Goal: Use online tool/utility: Utilize a website feature to perform a specific function

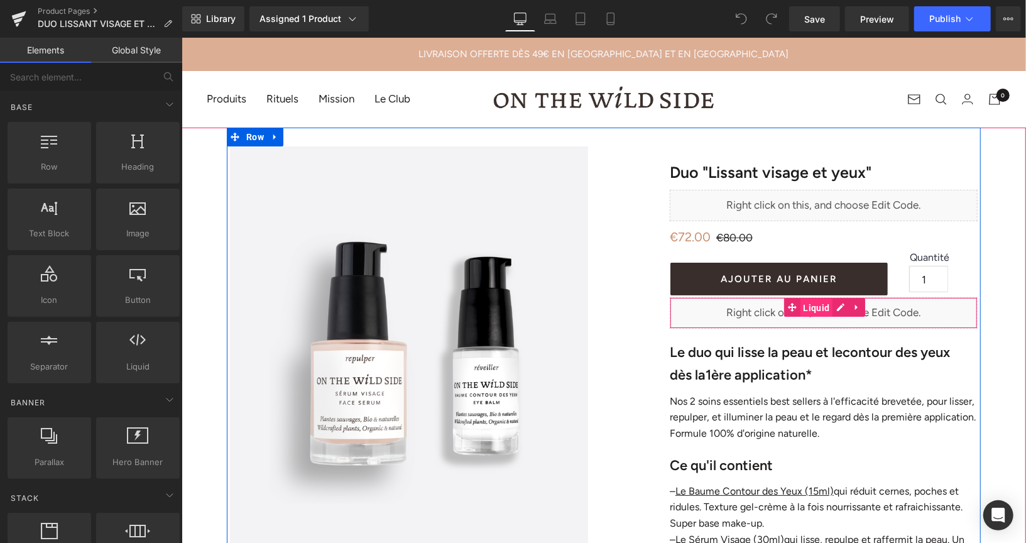
click at [812, 310] on span "Liquid" at bounding box center [816, 307] width 33 height 19
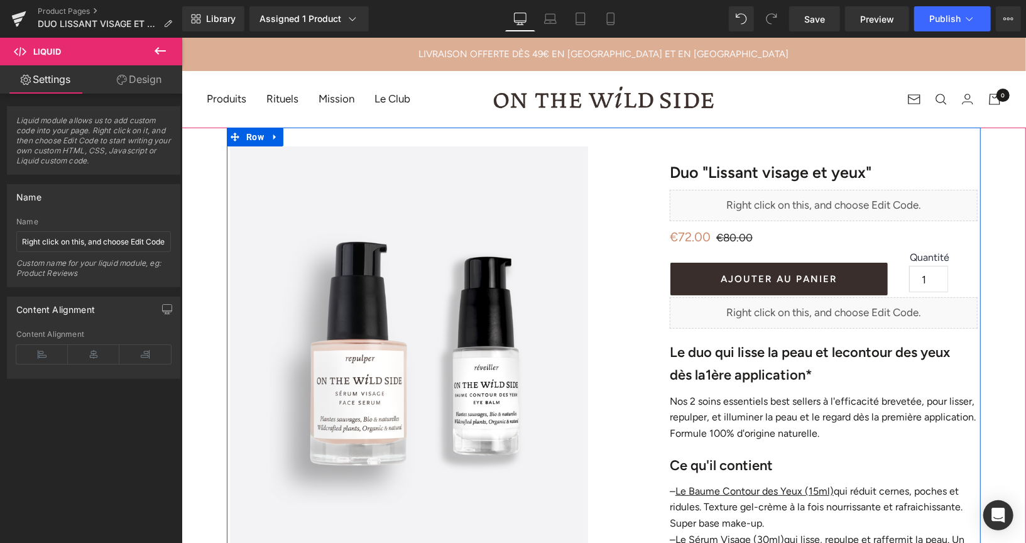
click at [840, 306] on div "Liquid" at bounding box center [823, 312] width 308 height 31
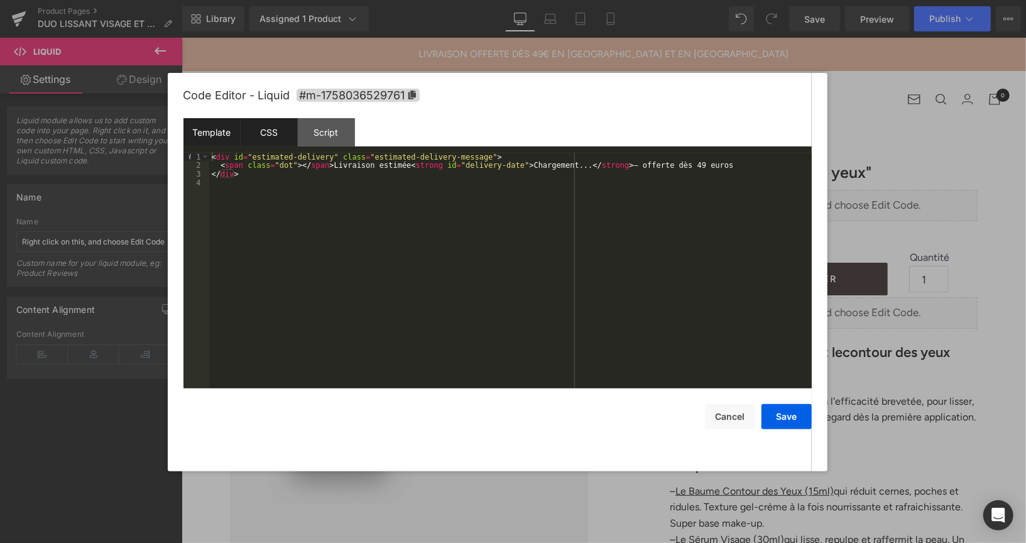
click at [262, 134] on div "CSS" at bounding box center [269, 132] width 57 height 28
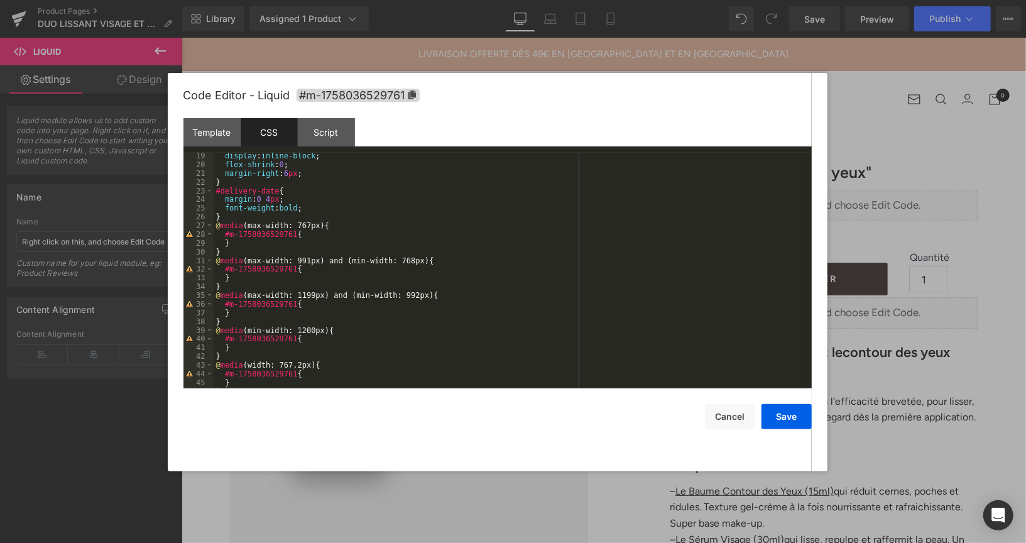
scroll to position [174, 0]
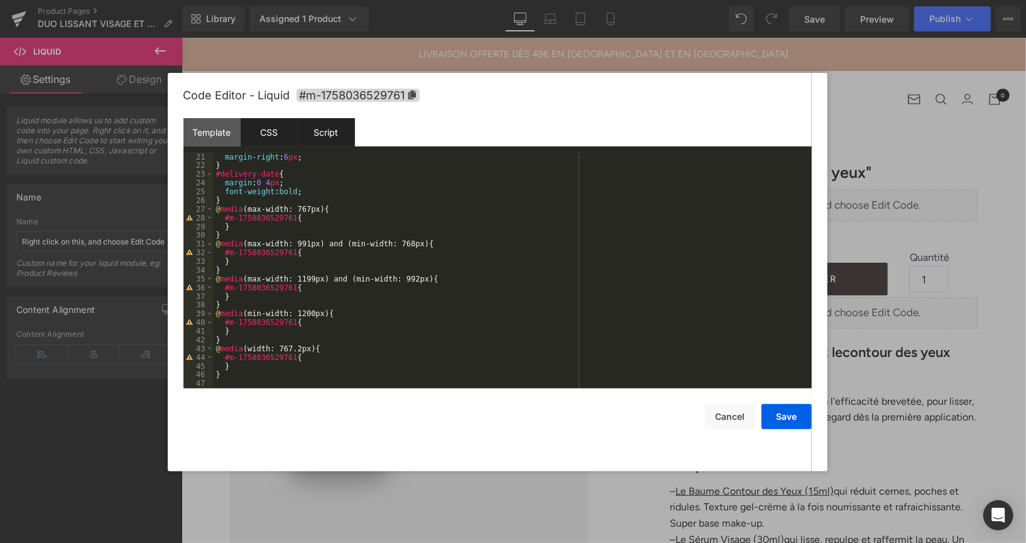
click at [334, 138] on div "Script" at bounding box center [326, 132] width 57 height 28
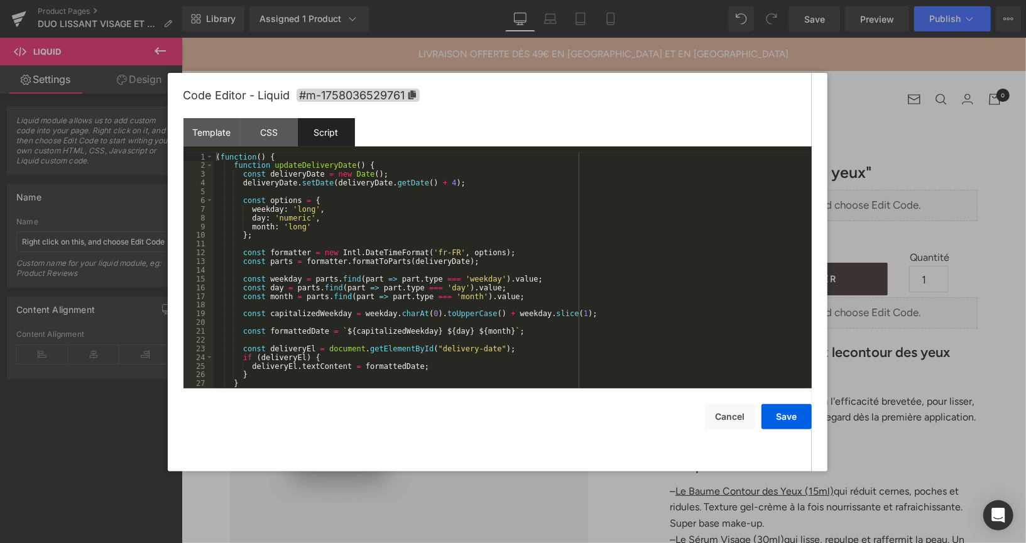
scroll to position [0, 0]
click at [268, 136] on div "CSS" at bounding box center [269, 132] width 57 height 28
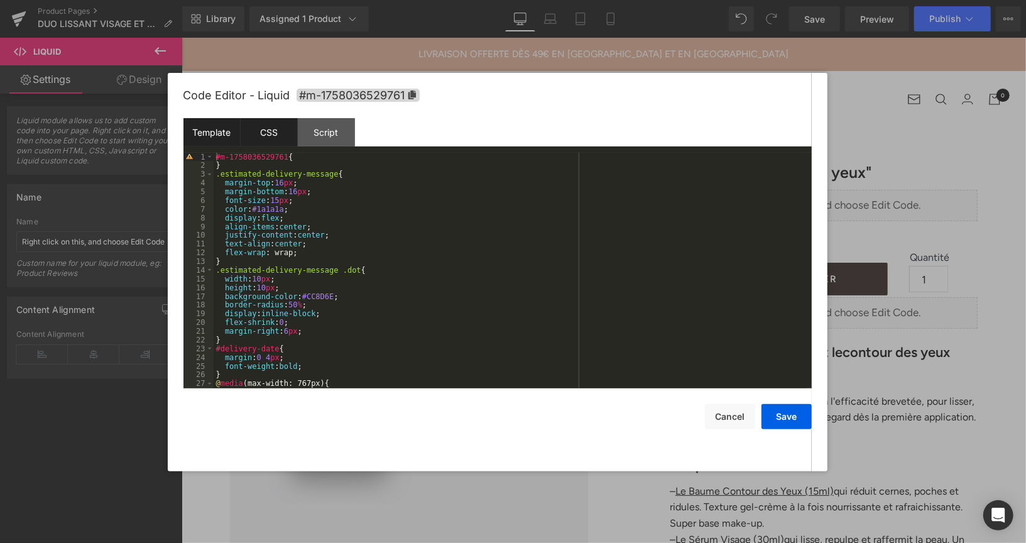
click at [230, 129] on div "Template" at bounding box center [211, 132] width 57 height 28
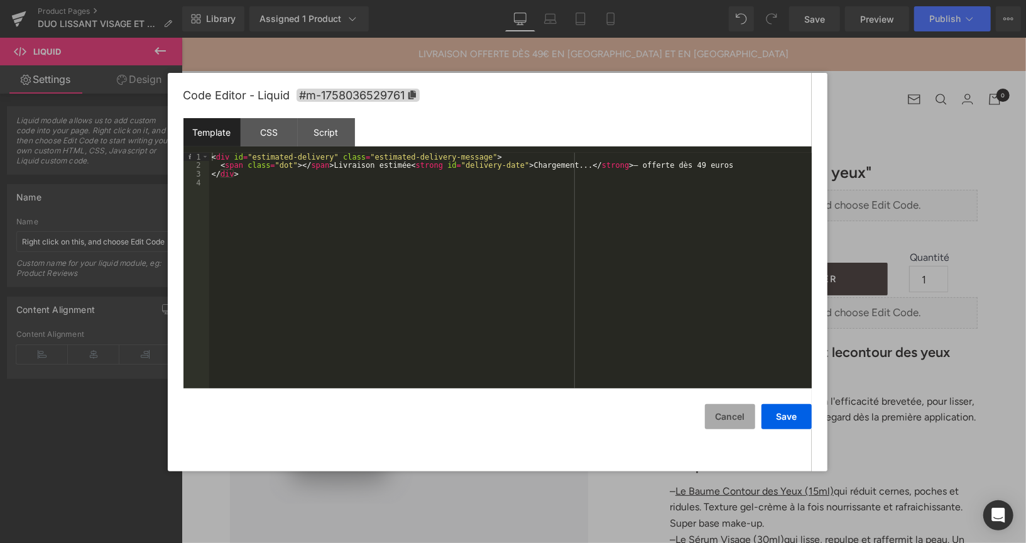
click at [719, 420] on button "Cancel" at bounding box center [730, 416] width 50 height 25
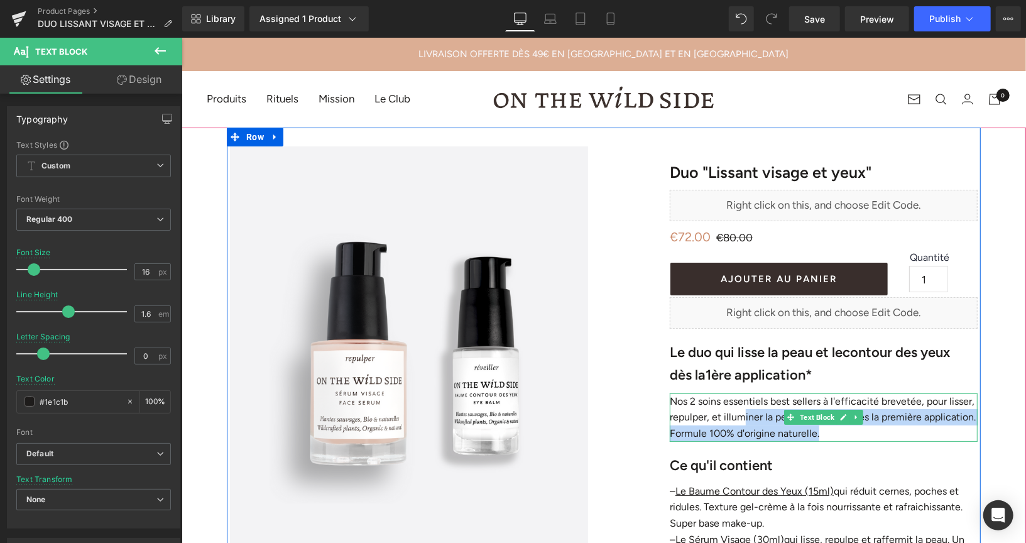
drag, startPoint x: 740, startPoint y: 412, endPoint x: 823, endPoint y: 432, distance: 85.3
click at [823, 432] on p "Nos 2 soins essentiels best sellers à l'efficacité brevetée, pour lisser, repul…" at bounding box center [823, 417] width 308 height 48
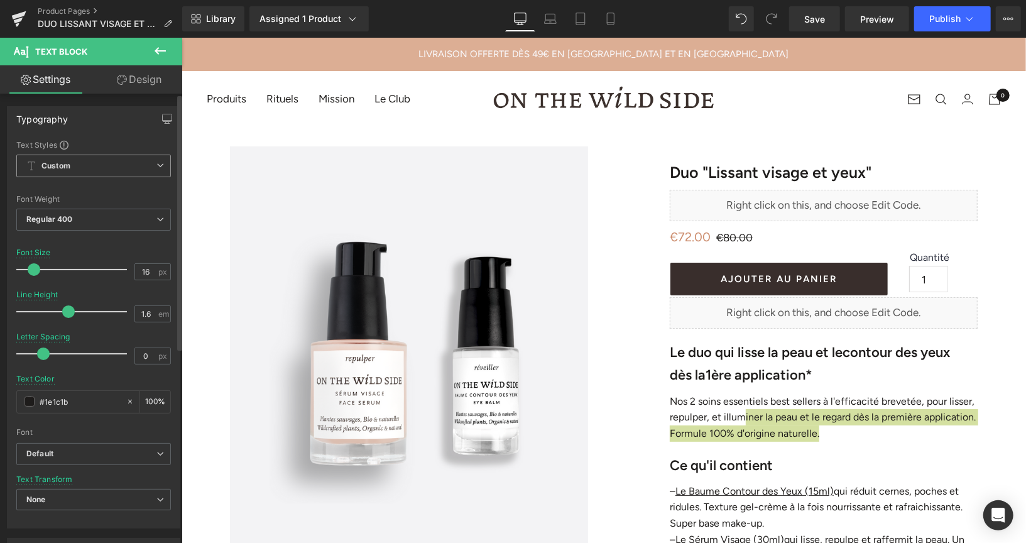
click at [139, 170] on span "Custom Setup Global Style" at bounding box center [93, 166] width 155 height 23
click at [151, 163] on span "Custom Setup Global Style" at bounding box center [91, 166] width 150 height 23
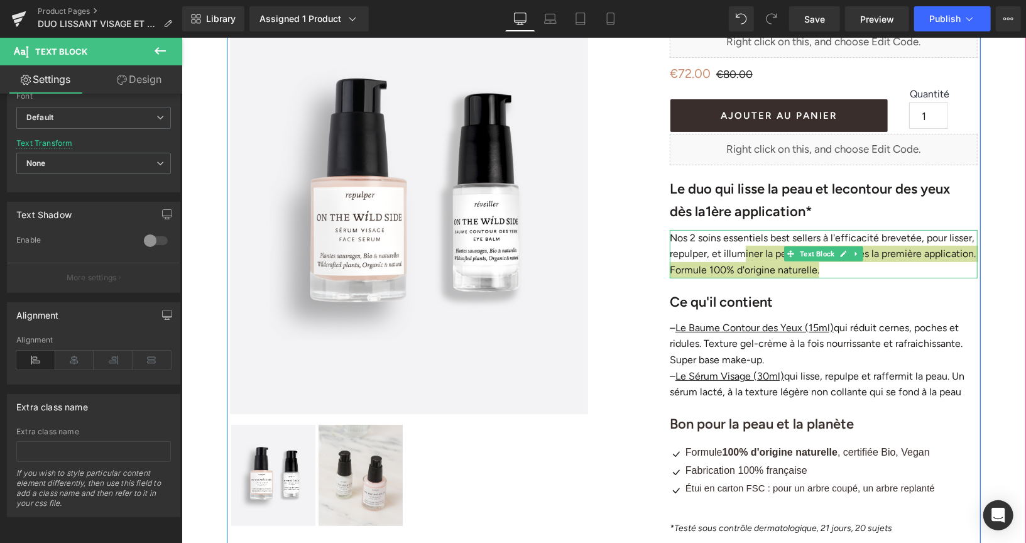
scroll to position [164, 0]
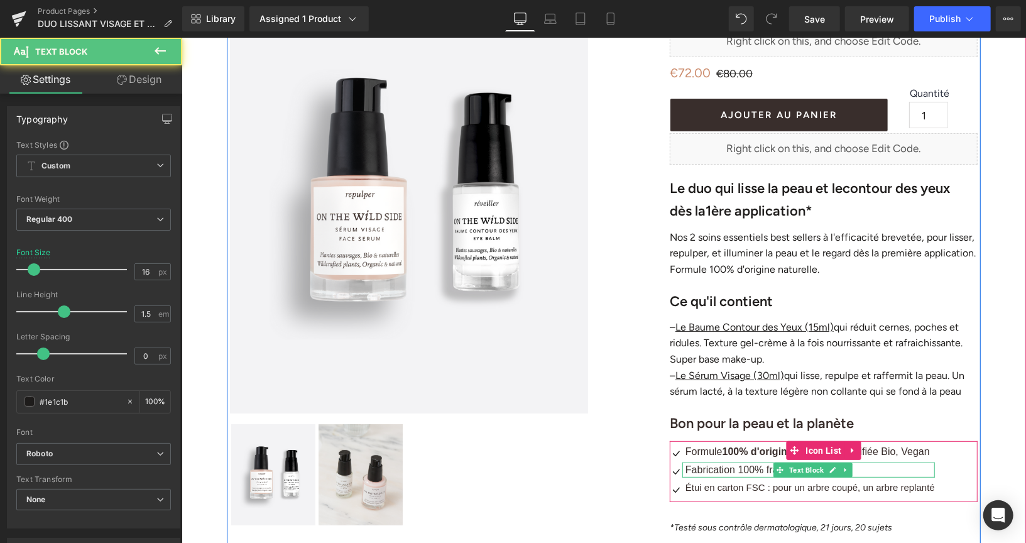
click at [716, 468] on span "Fabrication 100% française" at bounding box center [746, 469] width 122 height 11
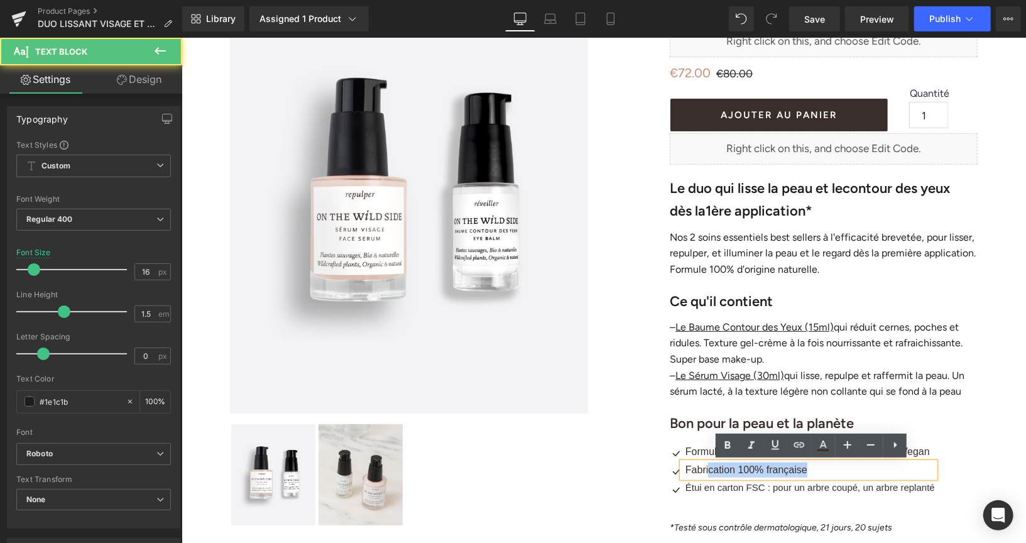
drag, startPoint x: 709, startPoint y: 468, endPoint x: 812, endPoint y: 467, distance: 103.0
click at [812, 467] on p "Fabrication 100% française" at bounding box center [809, 469] width 249 height 15
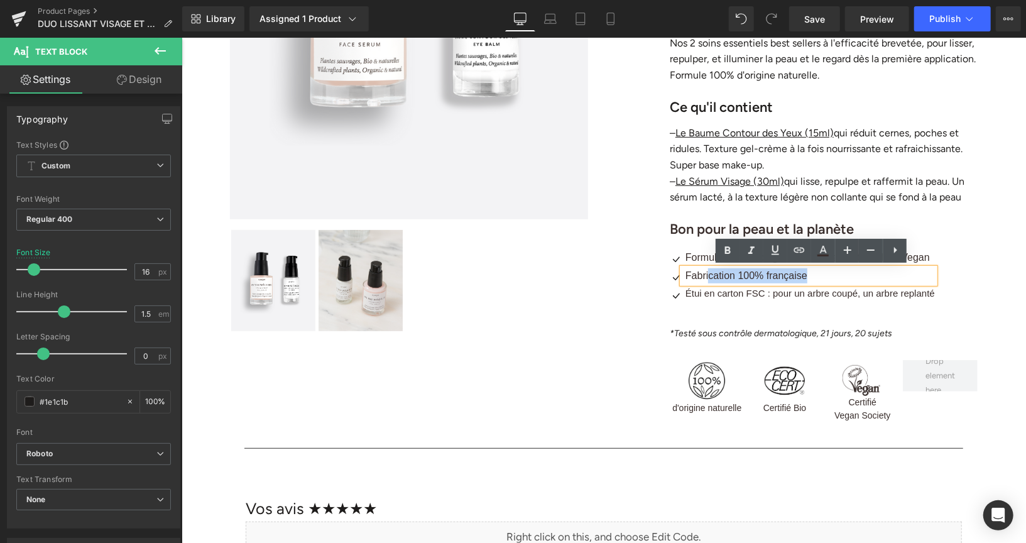
scroll to position [359, 0]
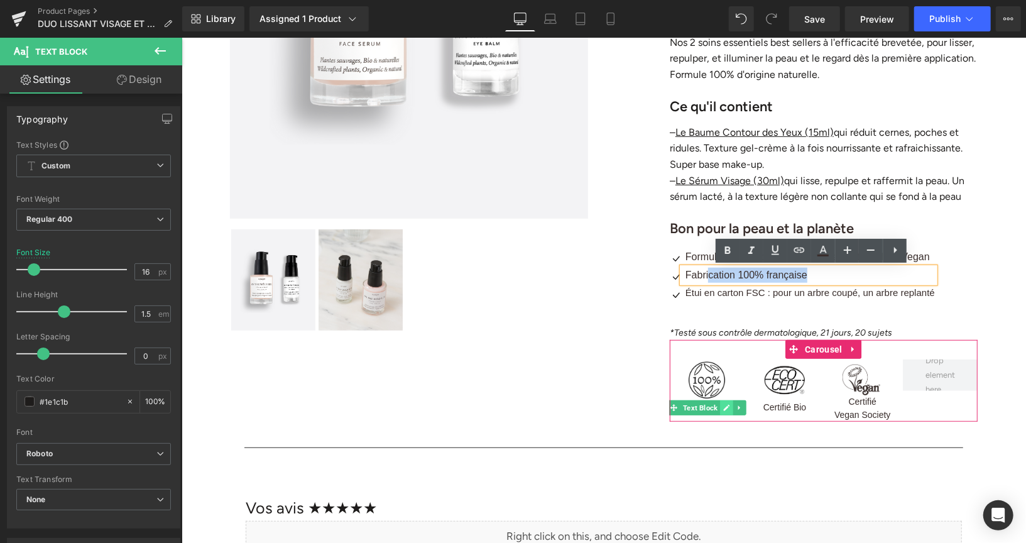
click at [726, 408] on icon at bounding box center [726, 407] width 6 height 6
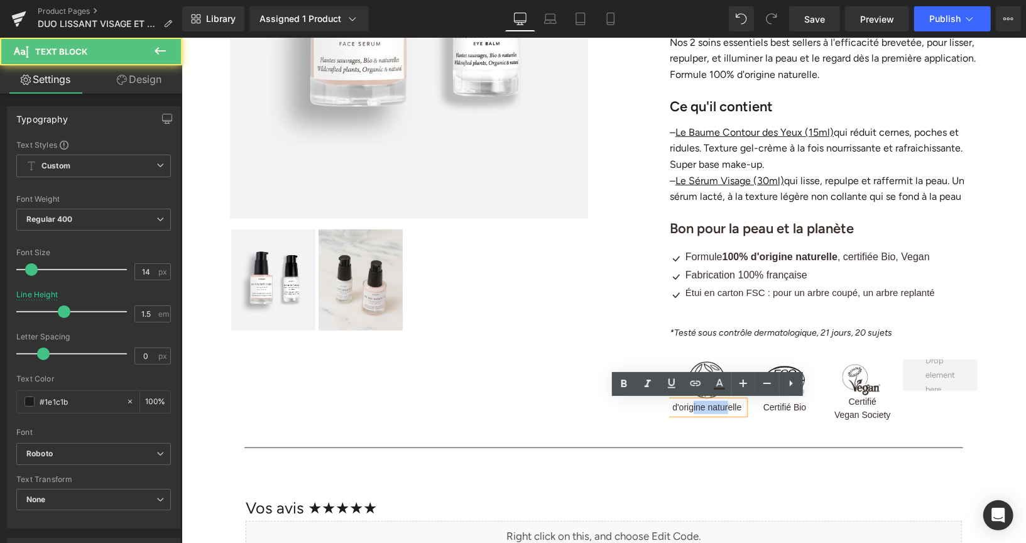
drag, startPoint x: 690, startPoint y: 408, endPoint x: 728, endPoint y: 408, distance: 37.7
click at [729, 408] on span "d'origine naturelle" at bounding box center [706, 406] width 69 height 10
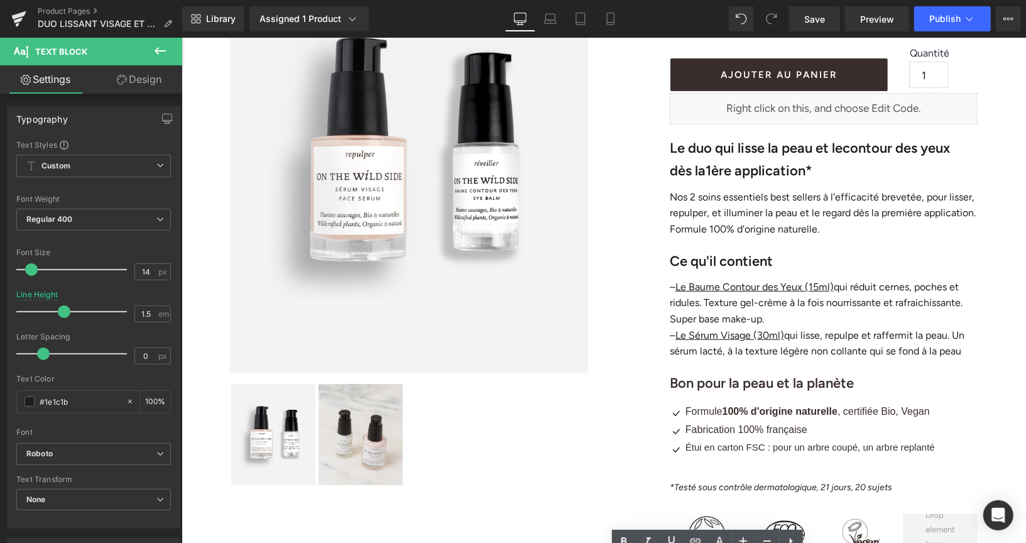
scroll to position [194, 0]
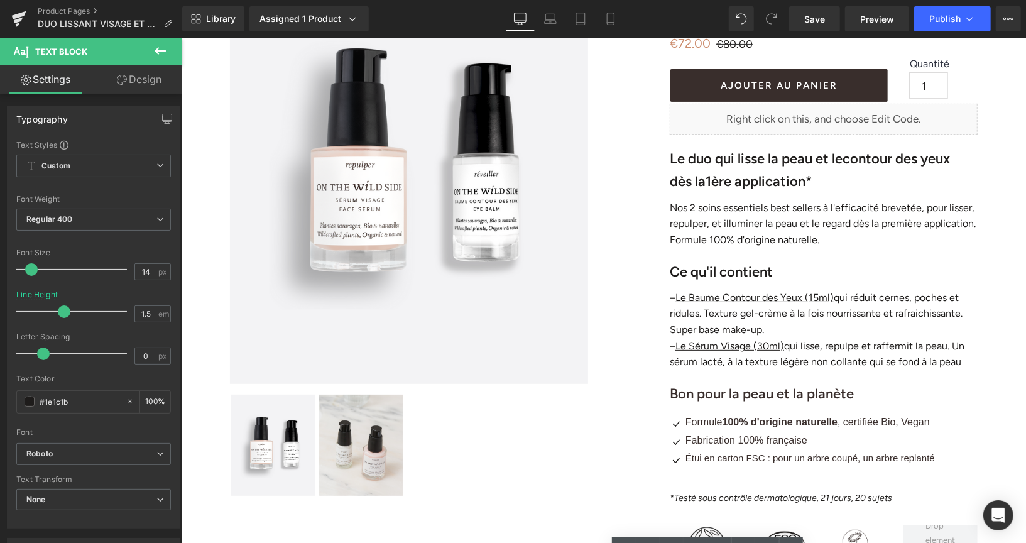
click at [740, 219] on p "Nos 2 soins essentiels best sellers à l'efficacité brevetée, pour lisser, repul…" at bounding box center [823, 223] width 308 height 48
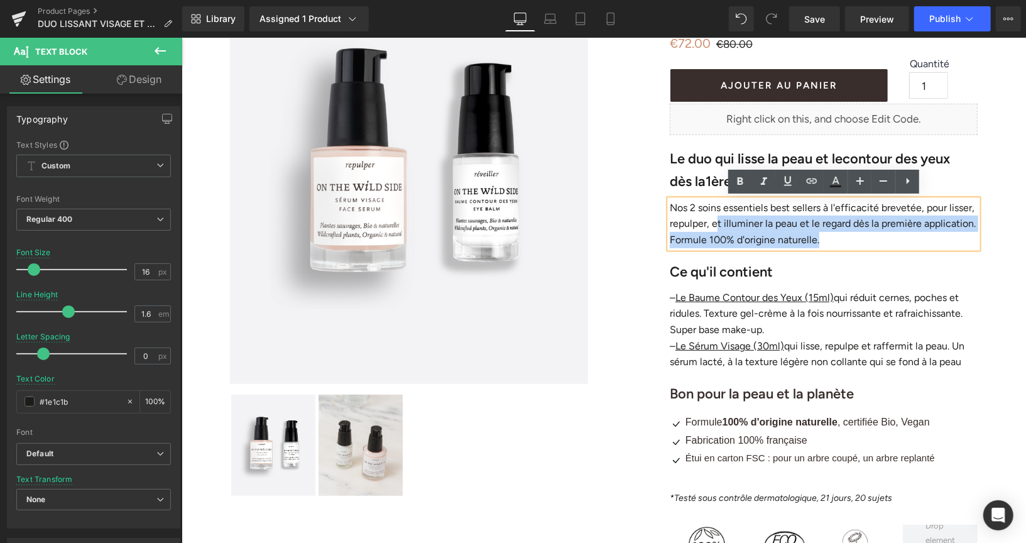
drag, startPoint x: 717, startPoint y: 220, endPoint x: 831, endPoint y: 236, distance: 115.5
click at [831, 236] on p "Nos 2 soins essentiels best sellers à l'efficacité brevetée, pour lisser, repul…" at bounding box center [823, 223] width 308 height 48
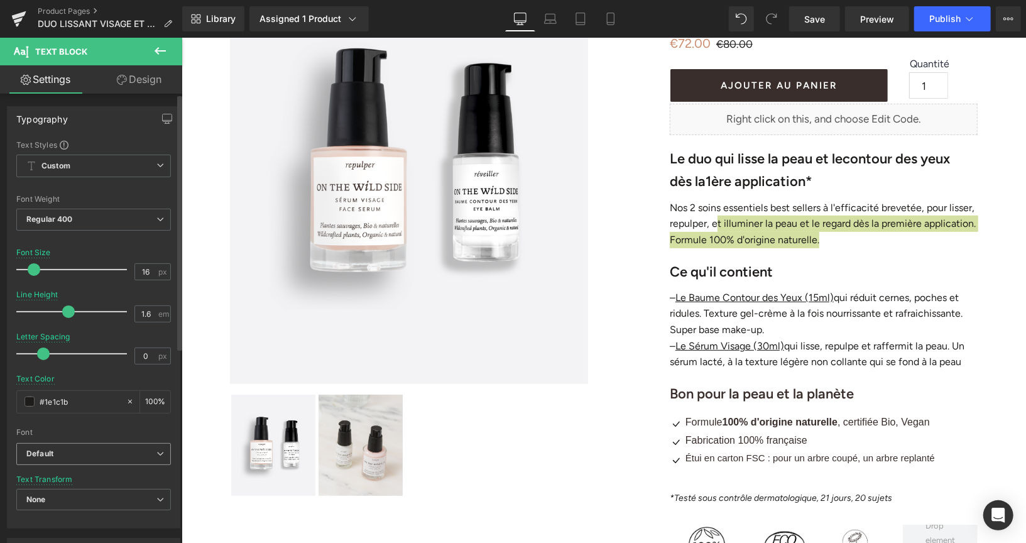
click at [159, 452] on icon at bounding box center [160, 454] width 8 height 8
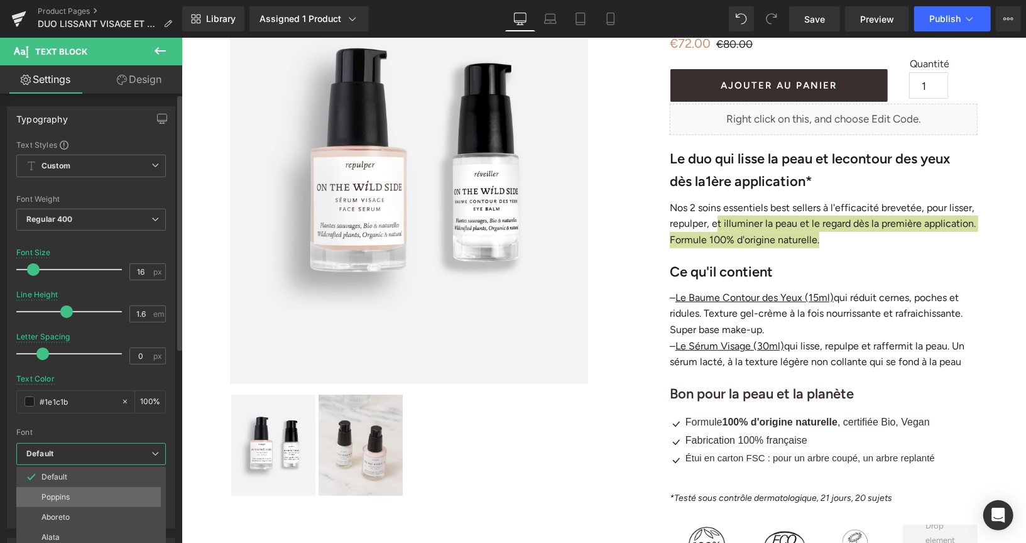
click at [92, 492] on li "Poppins" at bounding box center [93, 497] width 155 height 20
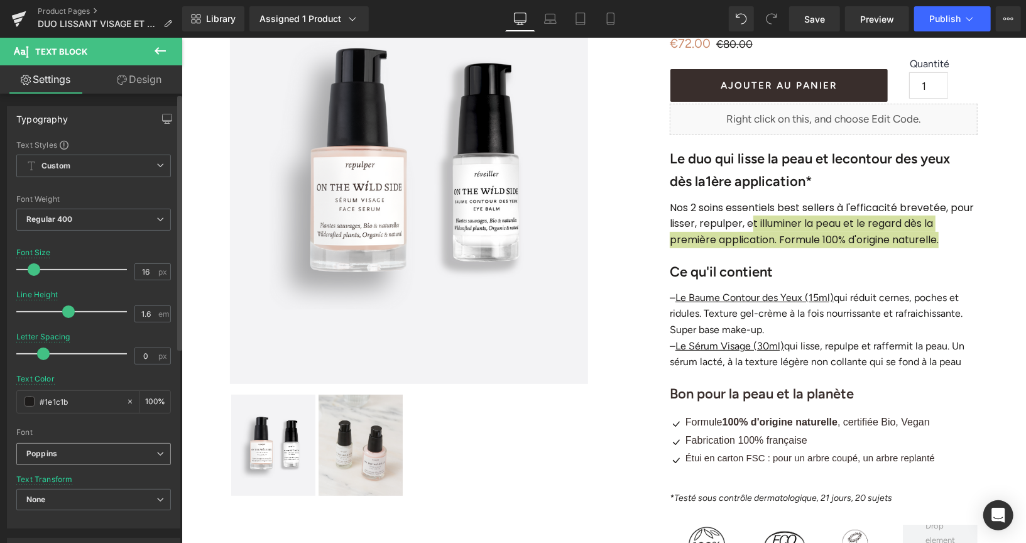
click at [99, 455] on b "Poppins" at bounding box center [91, 454] width 130 height 11
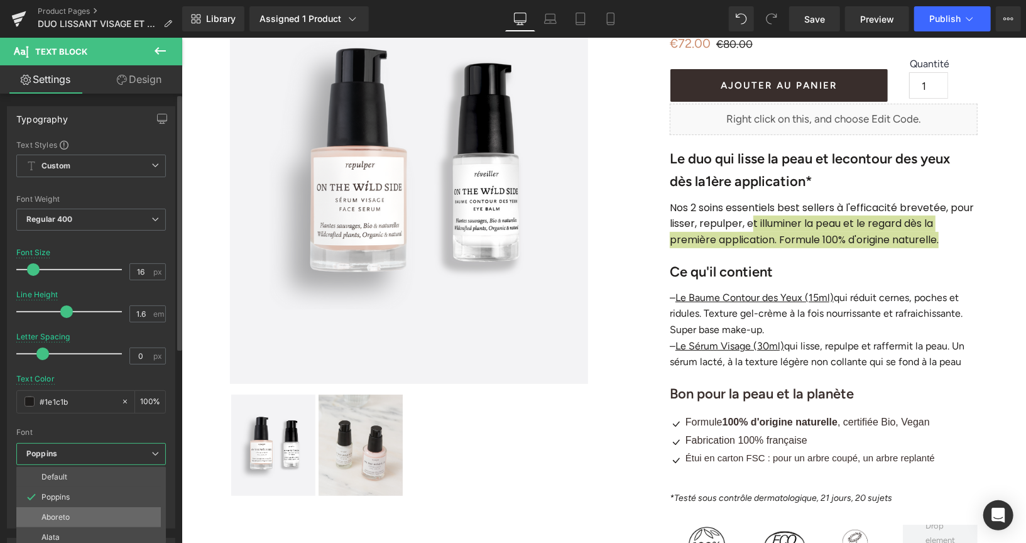
click at [85, 513] on li "Aboreto" at bounding box center [93, 517] width 155 height 20
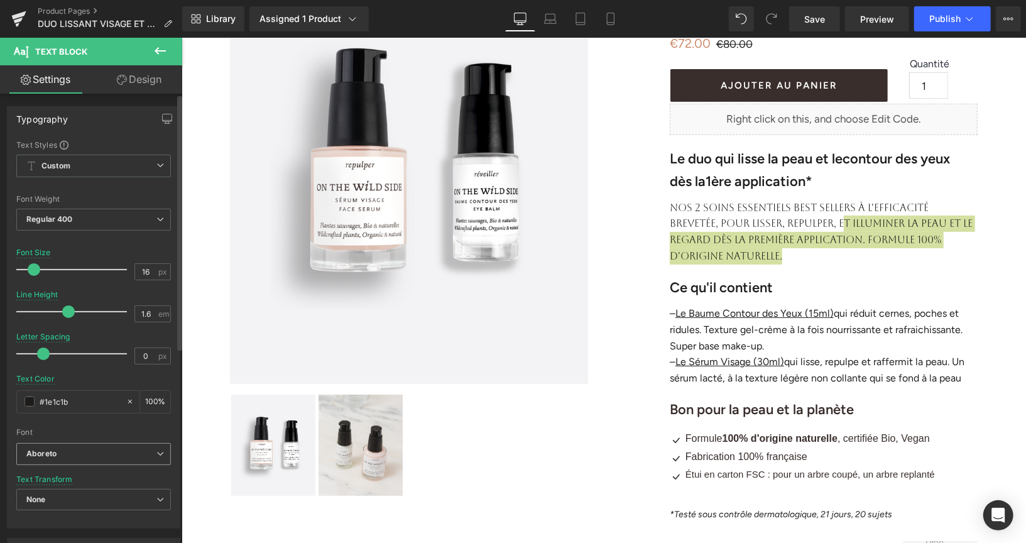
click at [101, 451] on b "Aboreto" at bounding box center [91, 454] width 130 height 11
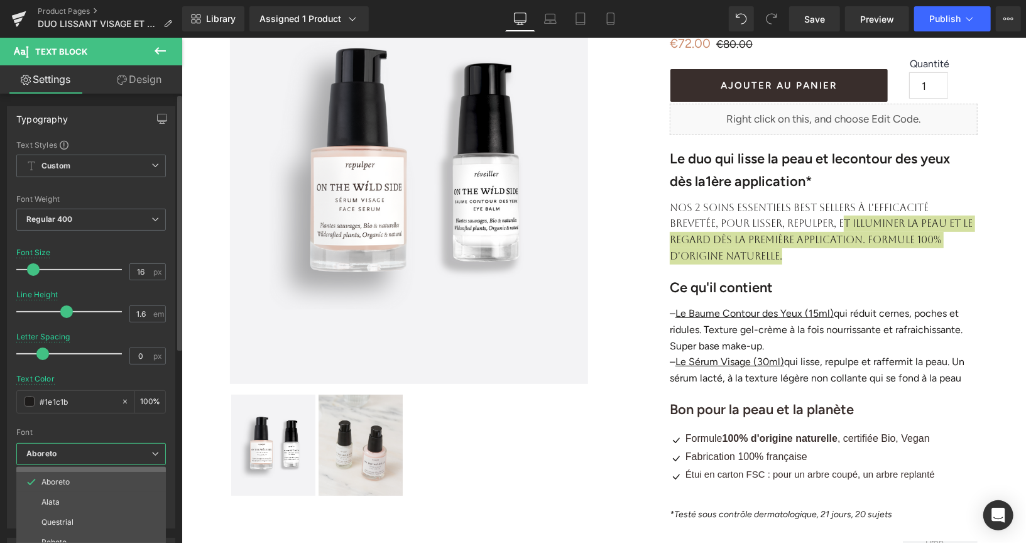
scroll to position [45, 0]
click at [83, 528] on li "Roboto" at bounding box center [93, 533] width 155 height 20
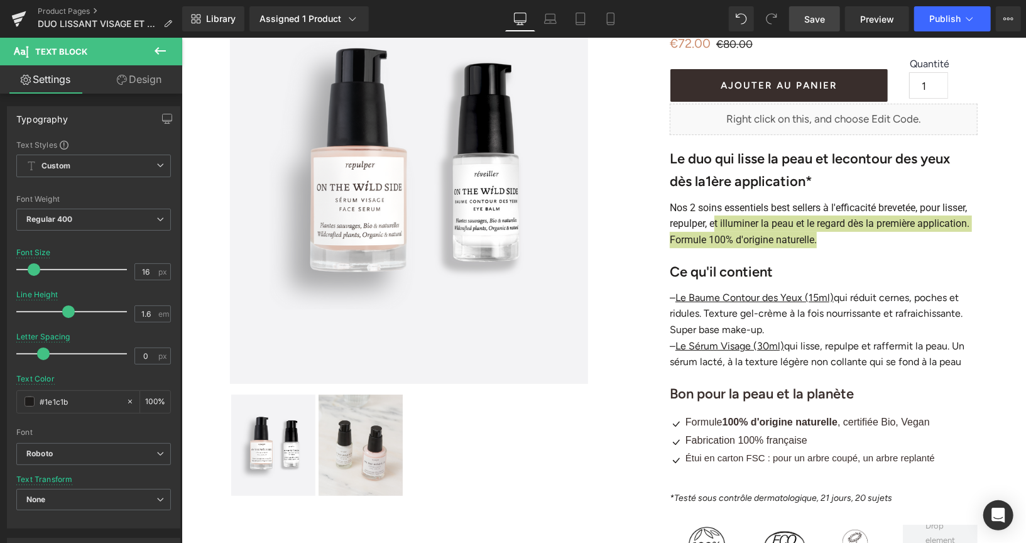
click at [810, 14] on span "Save" at bounding box center [814, 19] width 21 height 13
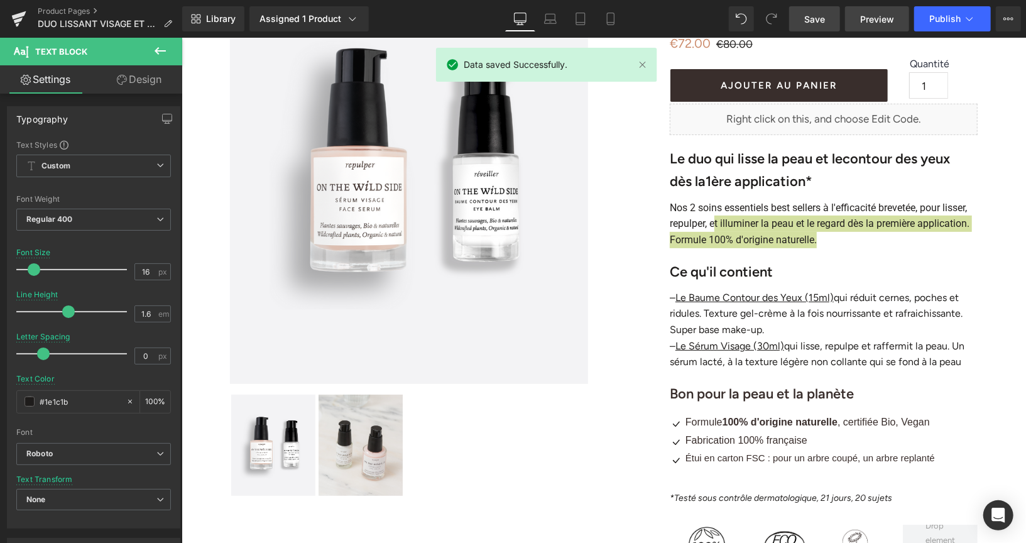
click at [855, 21] on link "Preview" at bounding box center [877, 18] width 64 height 25
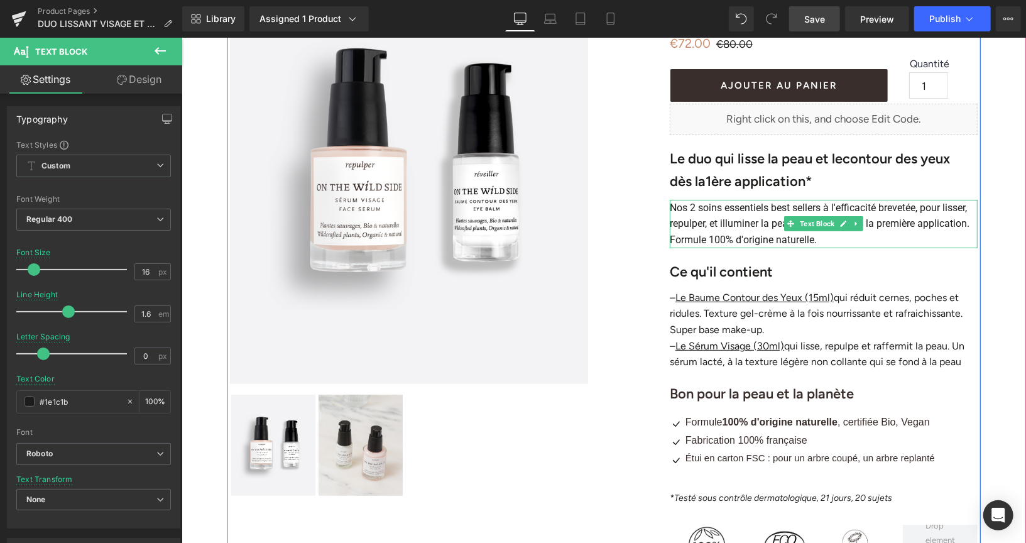
click at [678, 204] on p "Nos 2 soins essentiels best sellers à l'efficacité brevetée, pour lisser, repul…" at bounding box center [823, 223] width 308 height 48
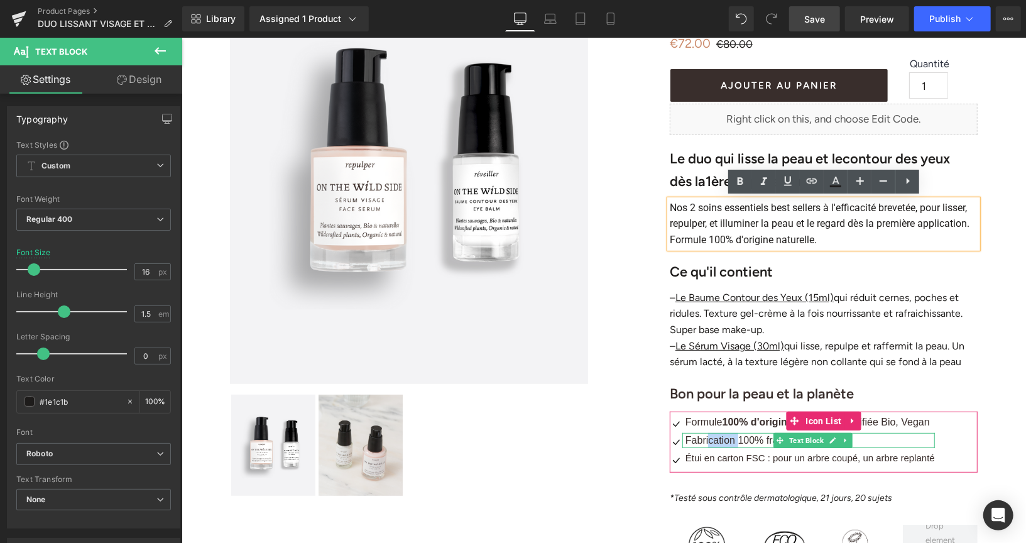
drag, startPoint x: 707, startPoint y: 440, endPoint x: 739, endPoint y: 440, distance: 31.4
click at [739, 440] on span "Fabrication 100% française" at bounding box center [746, 439] width 122 height 11
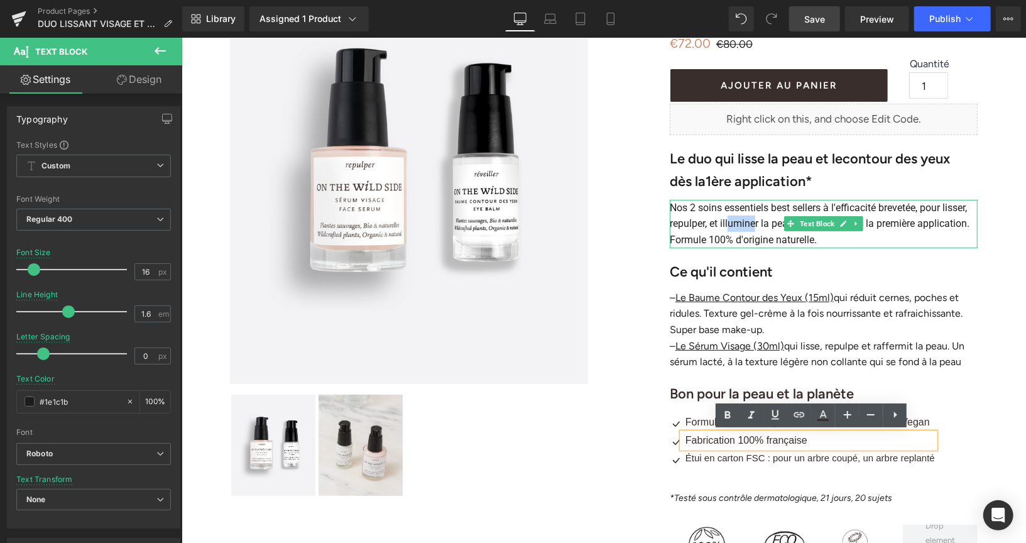
drag, startPoint x: 727, startPoint y: 221, endPoint x: 755, endPoint y: 222, distance: 28.3
click at [755, 222] on p "Nos 2 soins essentiels best sellers à l'efficacité brevetée, pour lisser, repul…" at bounding box center [823, 223] width 308 height 48
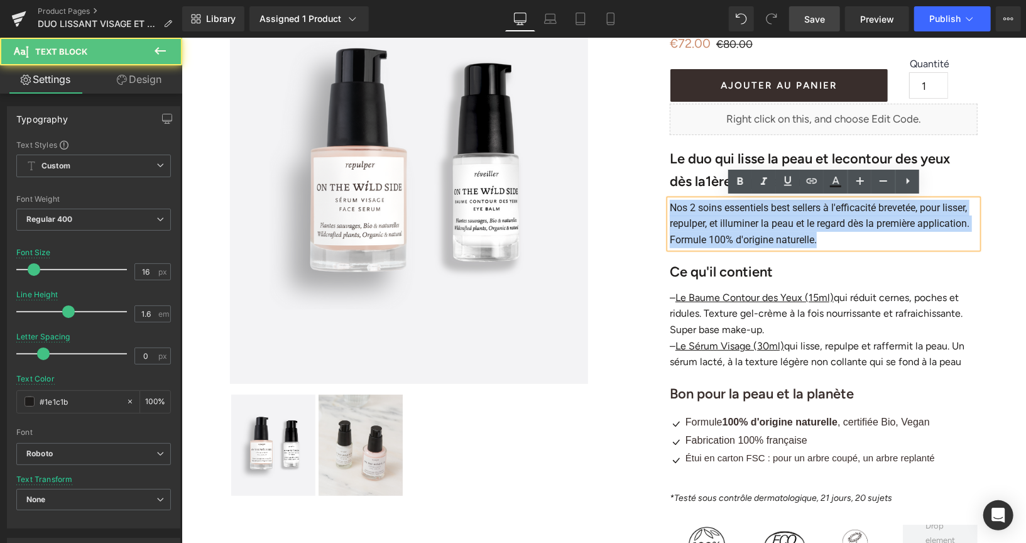
drag, startPoint x: 670, startPoint y: 207, endPoint x: 834, endPoint y: 243, distance: 167.7
click at [834, 243] on p "Nos 2 soins essentiels best sellers à l'efficacité brevetée, pour lisser, repul…" at bounding box center [823, 223] width 308 height 48
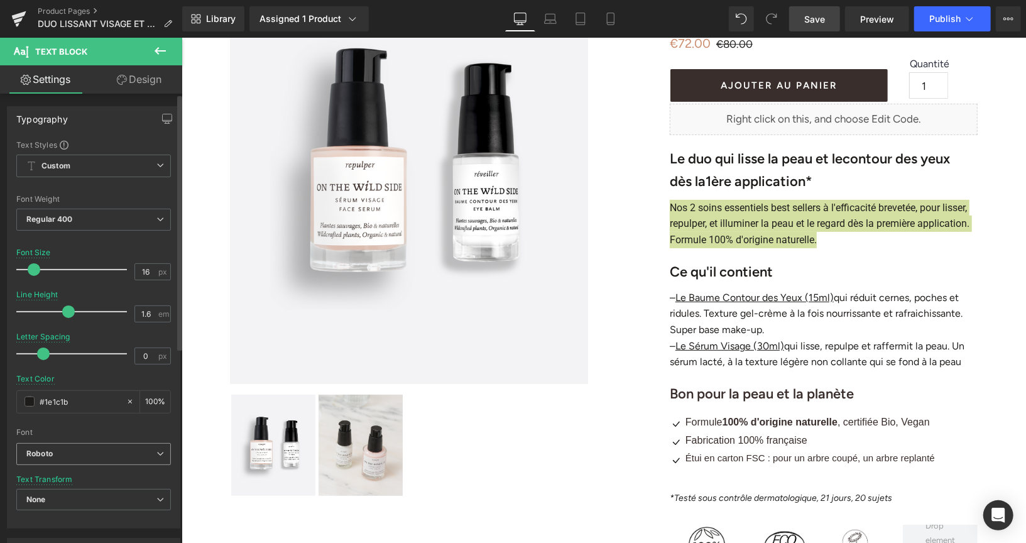
click at [156, 451] on icon at bounding box center [160, 454] width 8 height 8
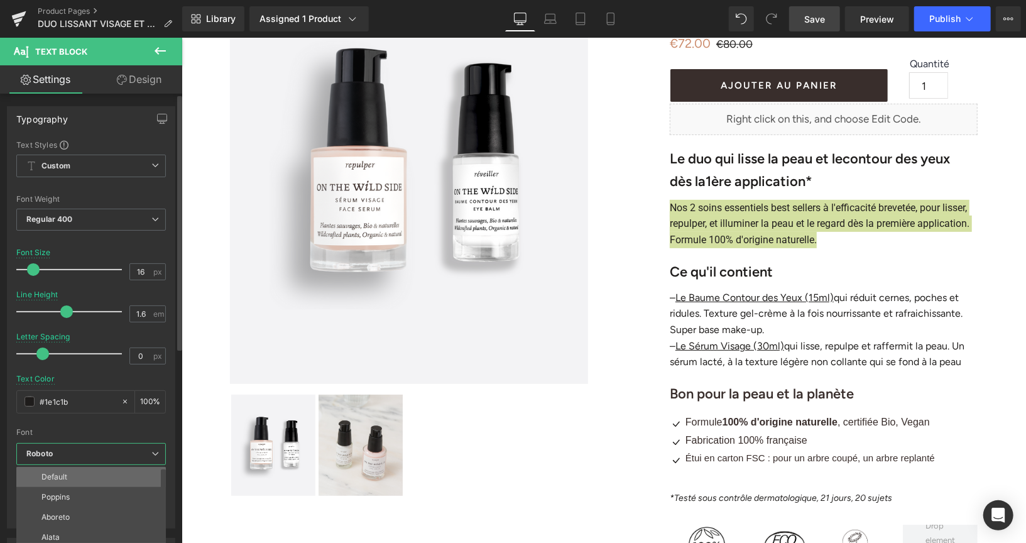
click at [130, 467] on li "Default" at bounding box center [93, 477] width 155 height 20
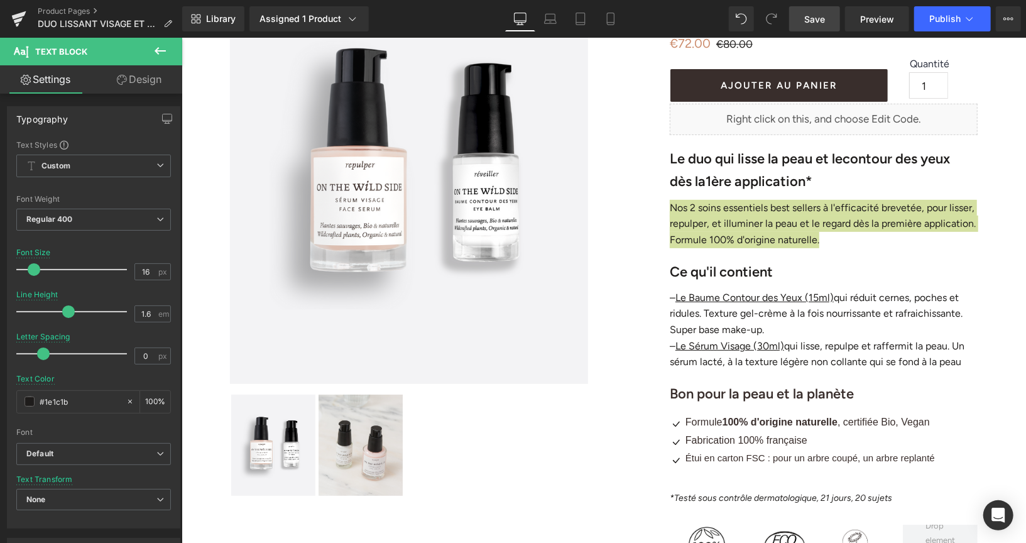
click at [806, 19] on span "Save" at bounding box center [814, 19] width 21 height 13
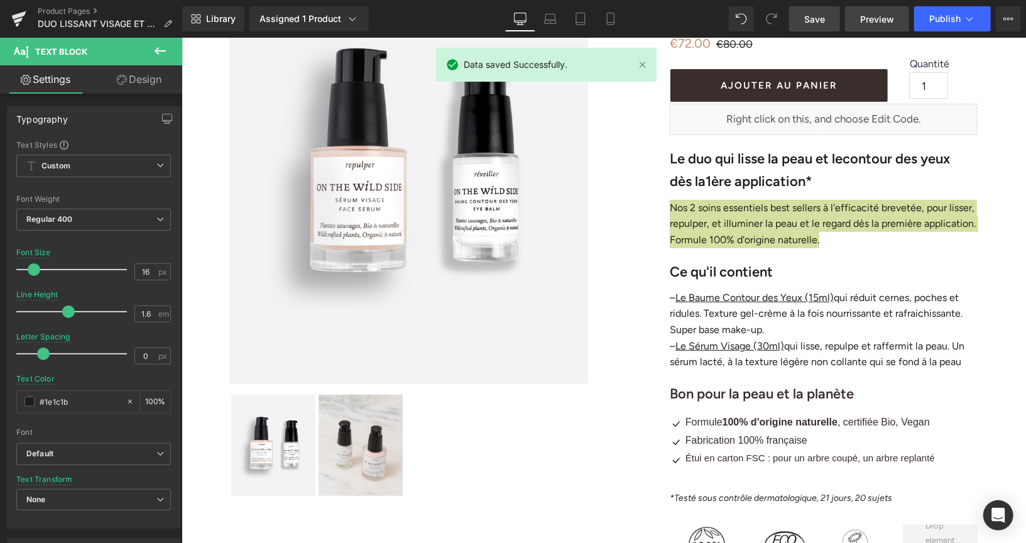
click at [859, 22] on link "Preview" at bounding box center [877, 18] width 64 height 25
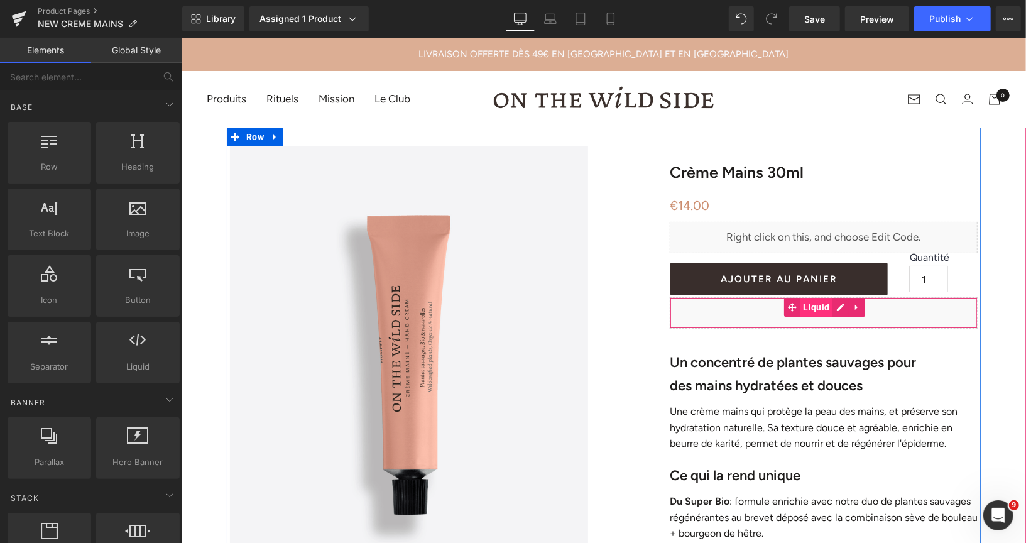
click at [816, 304] on span "Liquid" at bounding box center [816, 306] width 33 height 19
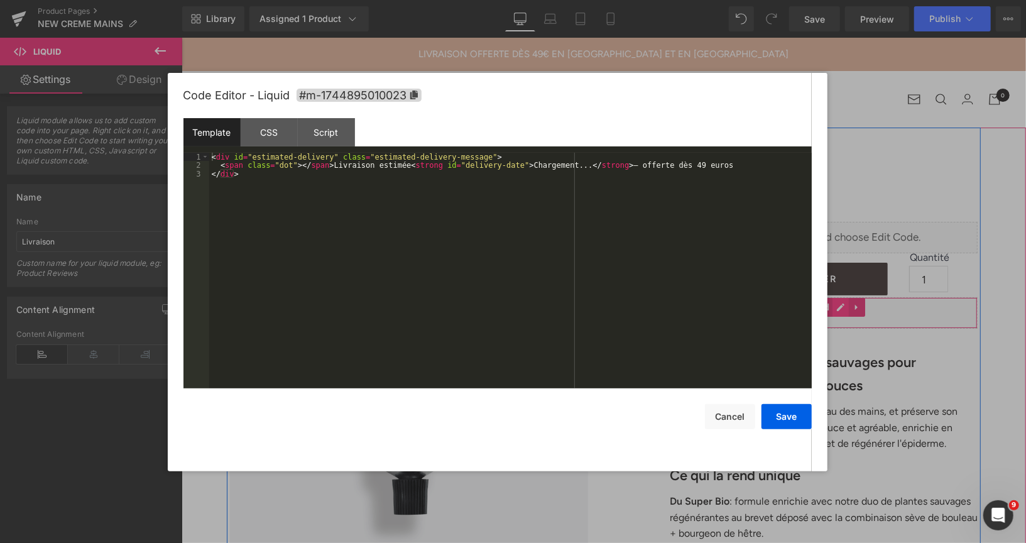
click at [837, 307] on div "Liquid" at bounding box center [823, 312] width 308 height 31
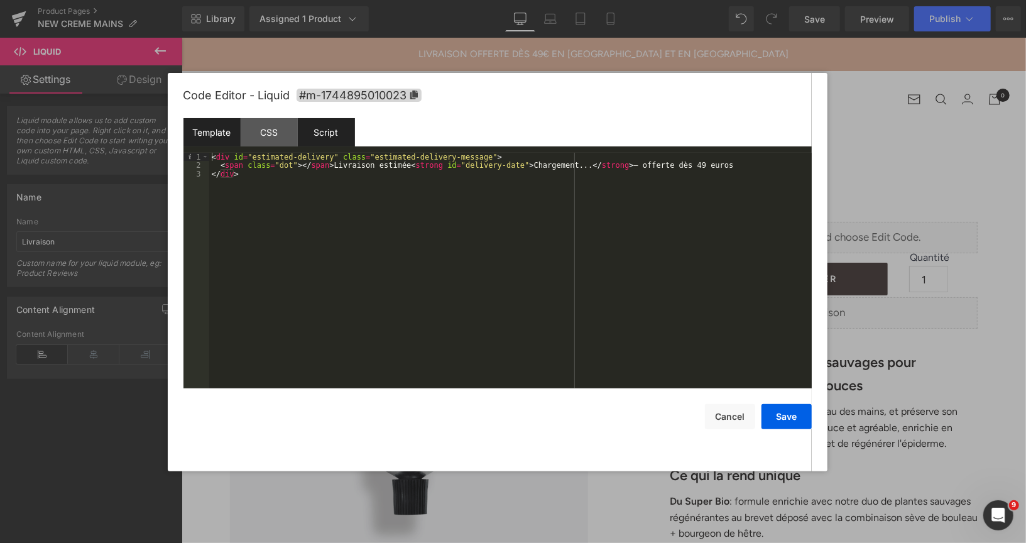
click at [324, 129] on div "Script" at bounding box center [326, 132] width 57 height 28
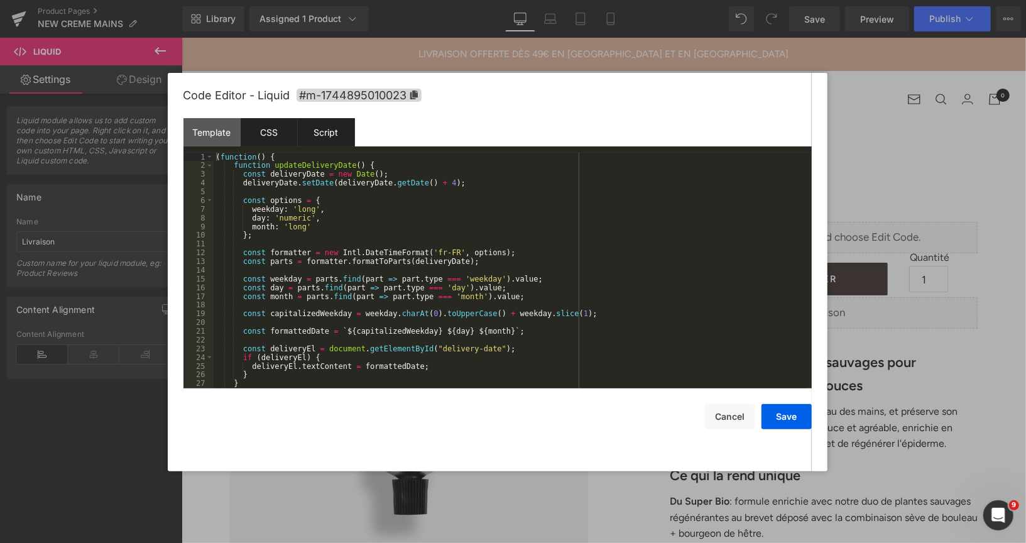
click at [274, 133] on div "CSS" at bounding box center [269, 132] width 57 height 28
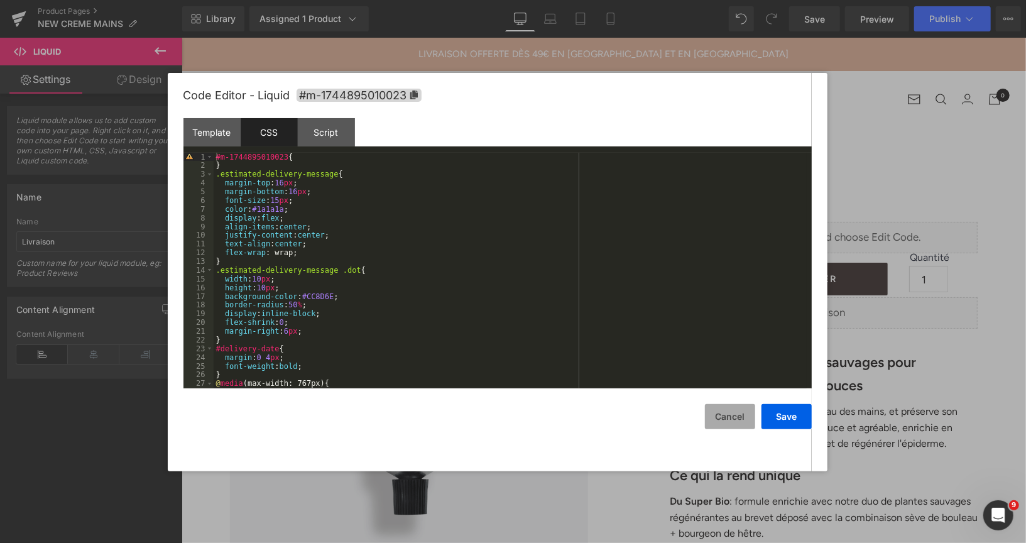
click at [724, 417] on button "Cancel" at bounding box center [730, 416] width 50 height 25
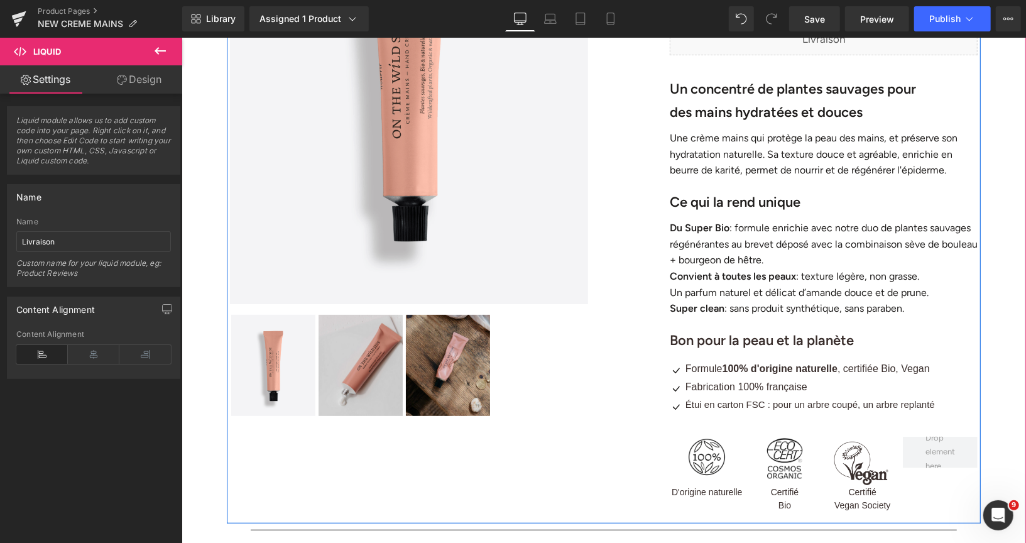
scroll to position [275, 0]
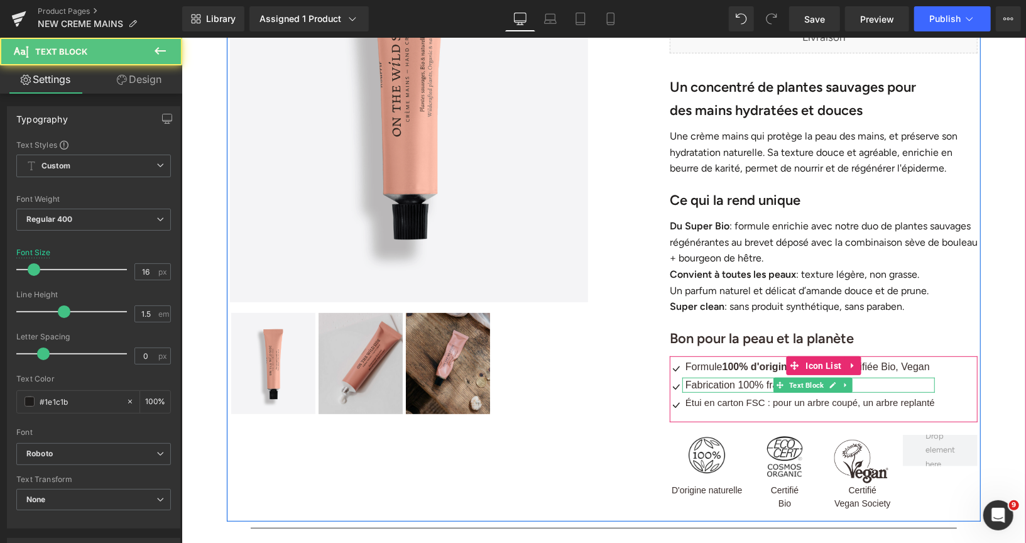
click at [707, 384] on span "Fabrication 100% française" at bounding box center [746, 384] width 122 height 11
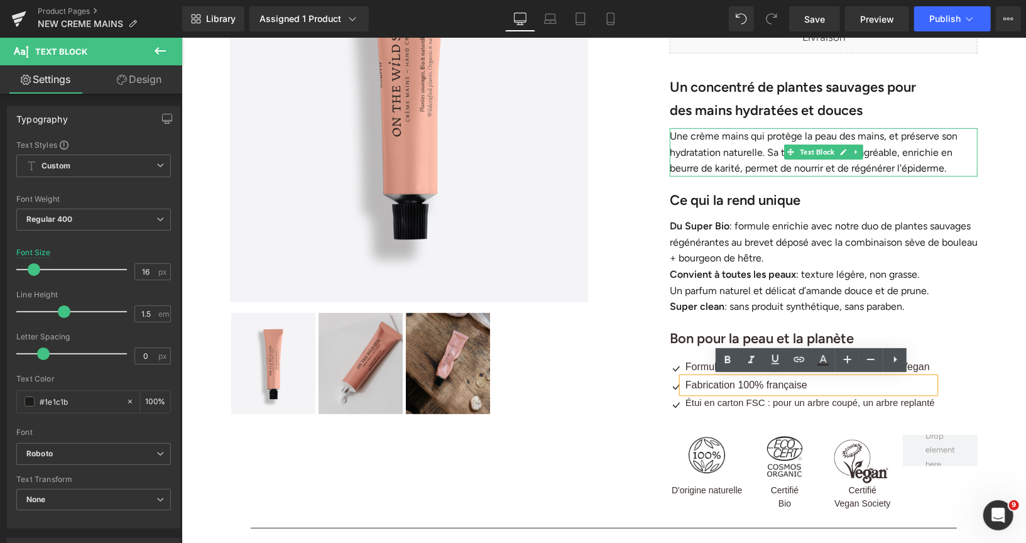
click at [732, 151] on p "Une crème mains qui protège la peau des mains, et préserve son hydratation natu…" at bounding box center [823, 152] width 308 height 48
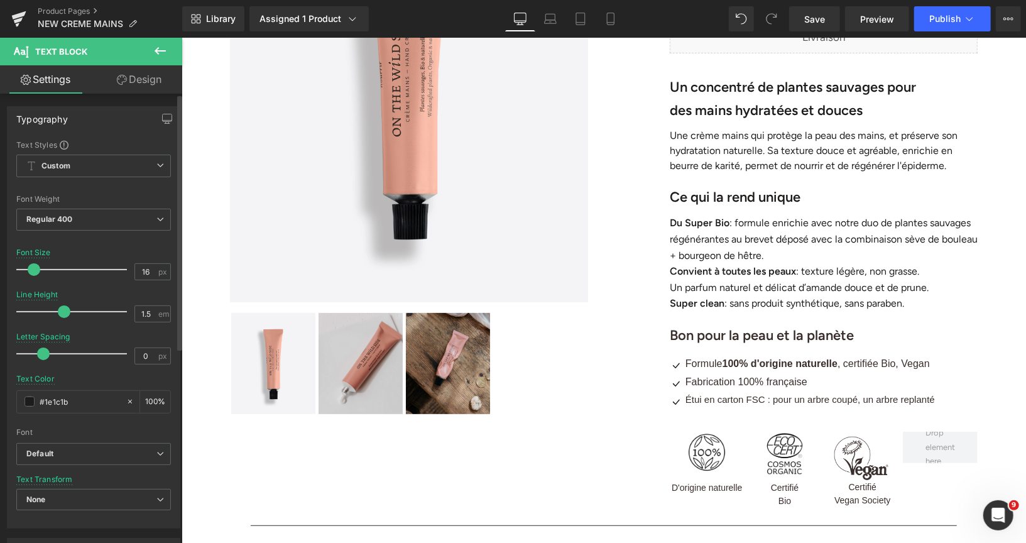
type input "1.6"
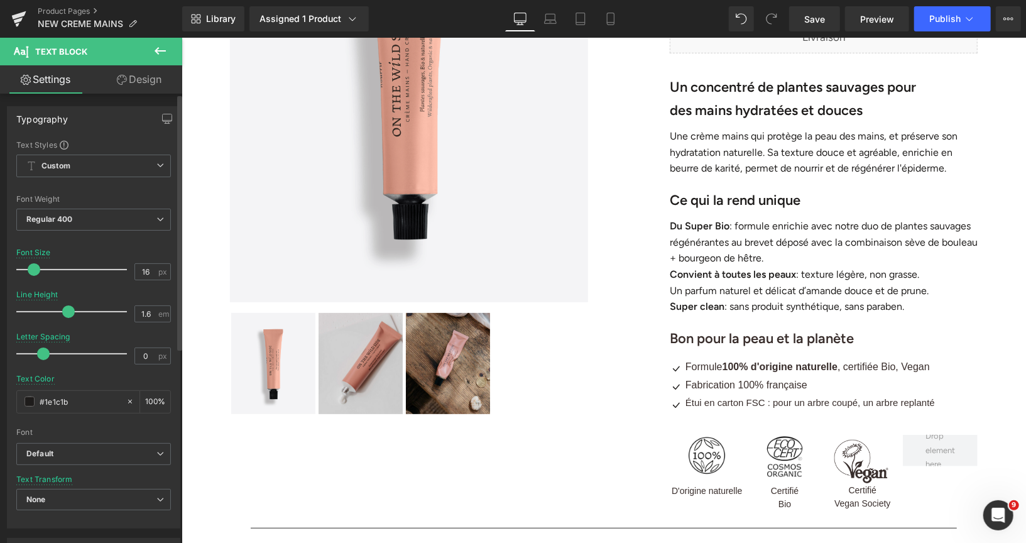
click at [65, 310] on span at bounding box center [68, 311] width 13 height 13
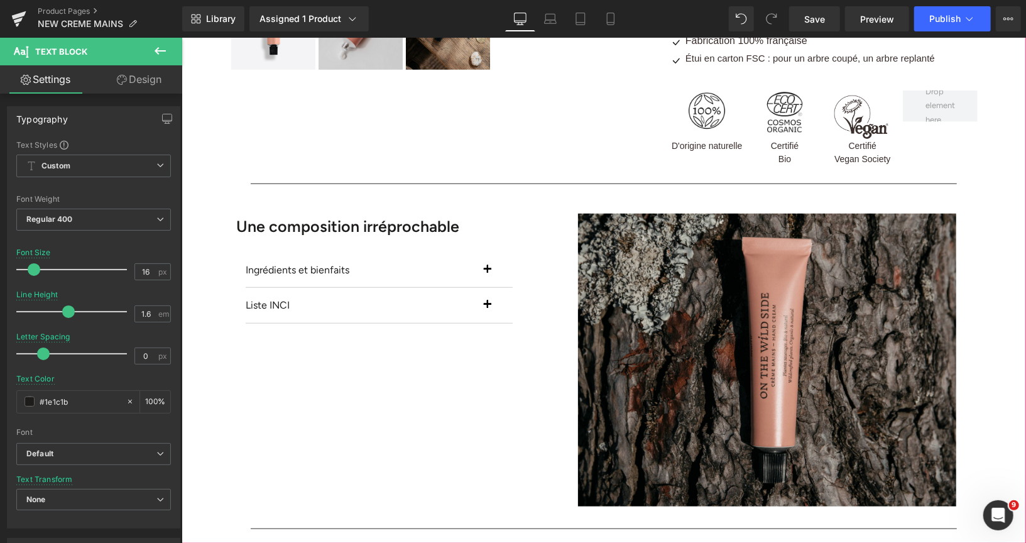
scroll to position [771, 0]
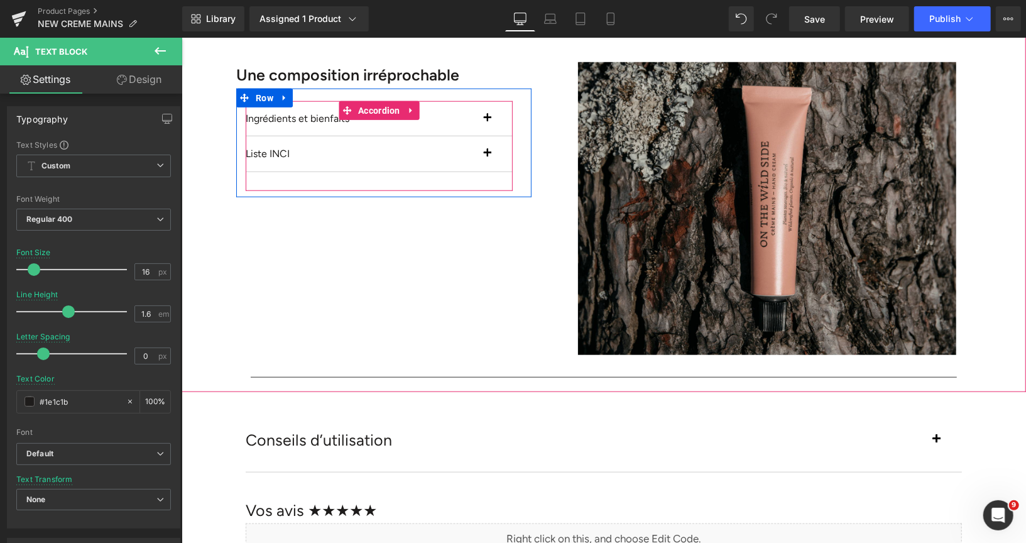
click at [487, 121] on span "button" at bounding box center [487, 121] width 0 height 0
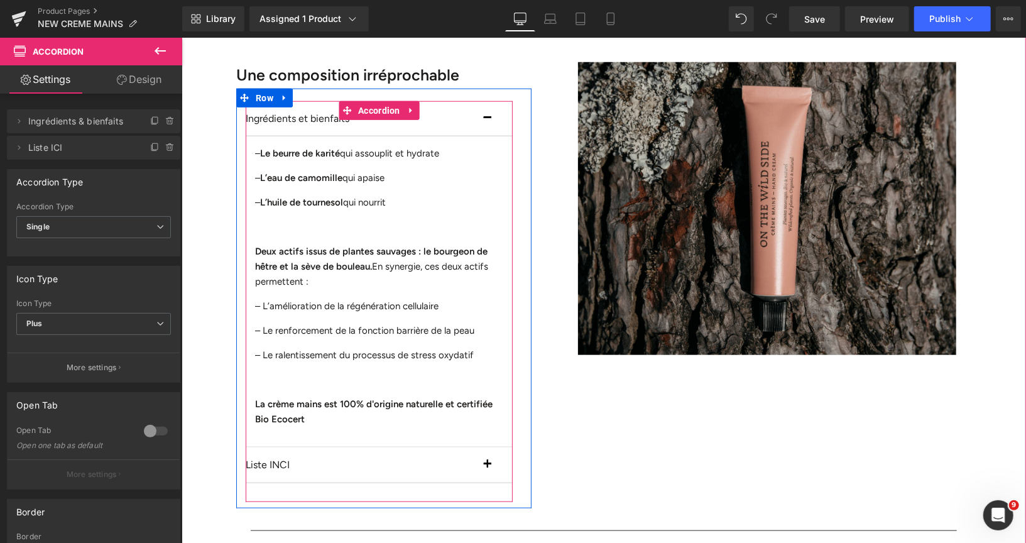
click at [487, 119] on button "button" at bounding box center [499, 118] width 25 height 35
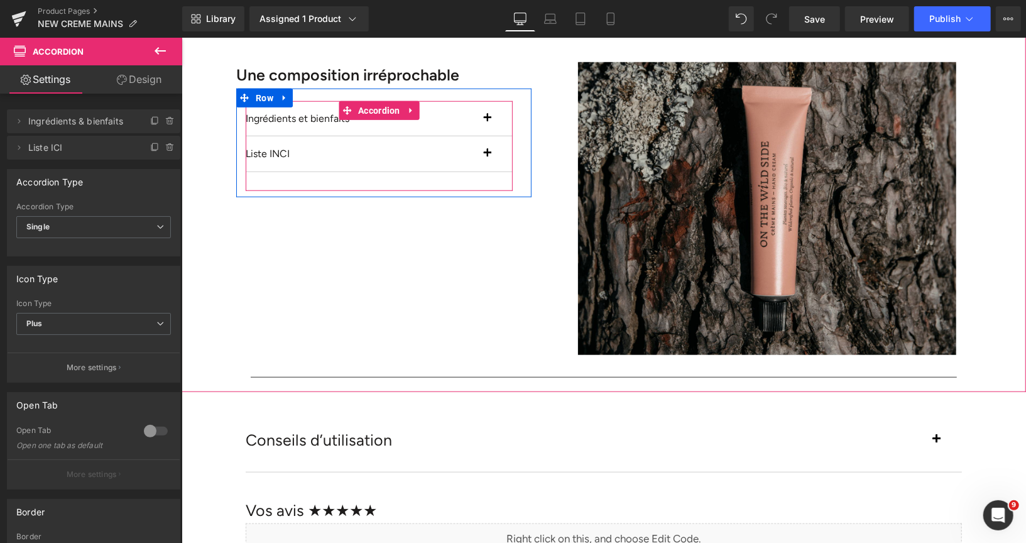
click at [487, 156] on span "button" at bounding box center [487, 156] width 0 height 0
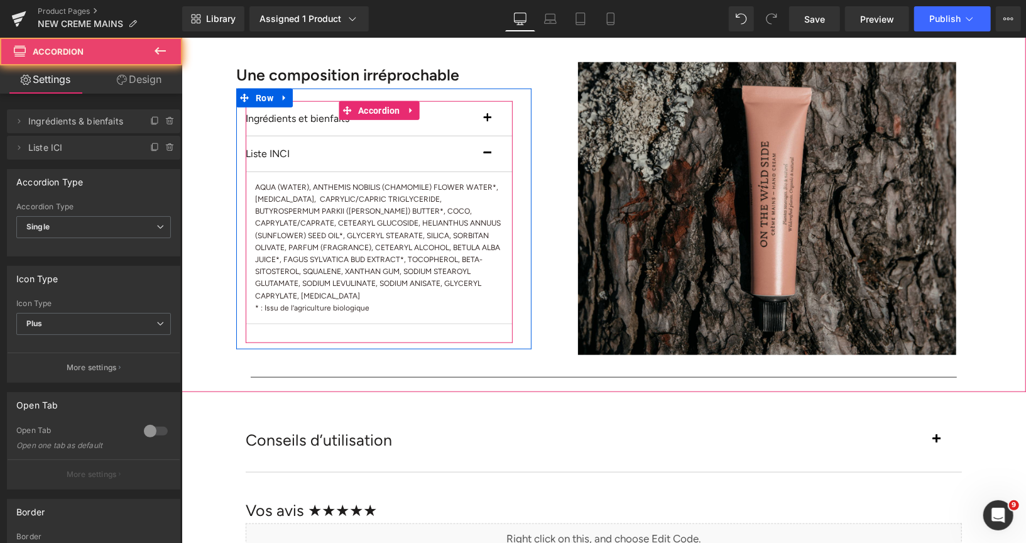
click at [487, 156] on span "button" at bounding box center [487, 156] width 0 height 0
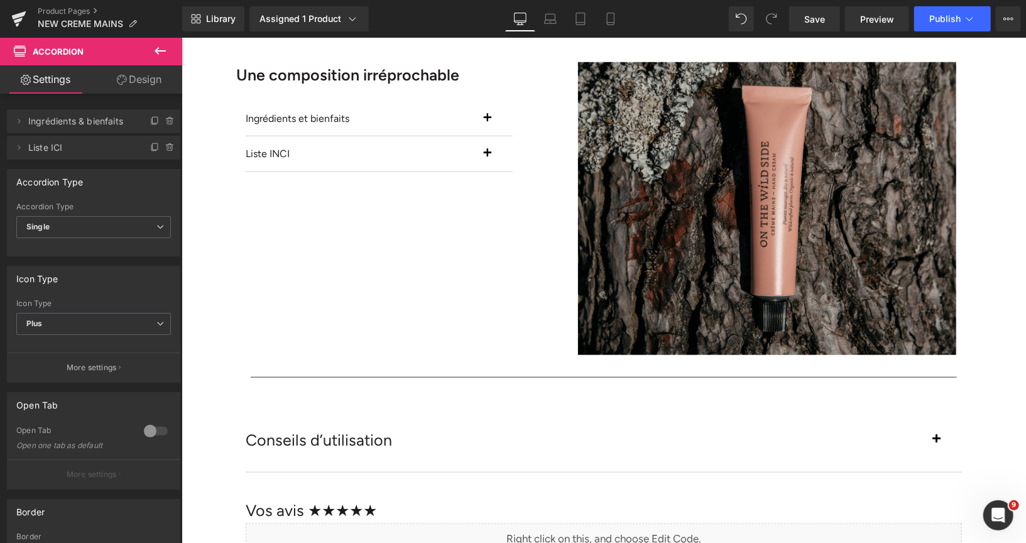
click at [393, 436] on div "Conseils d’utilisation" at bounding box center [590, 440] width 691 height 26
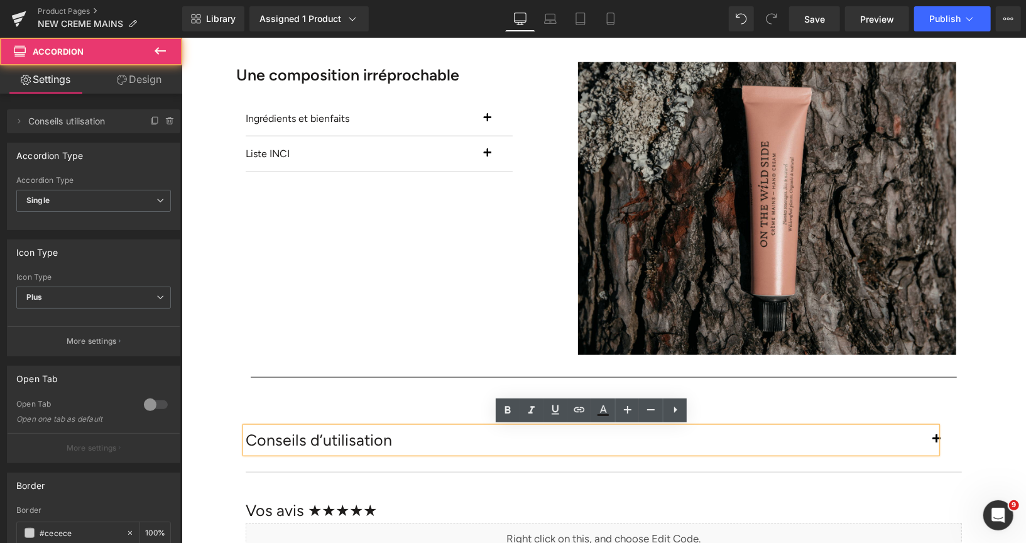
click at [942, 440] on button "button" at bounding box center [948, 439] width 25 height 63
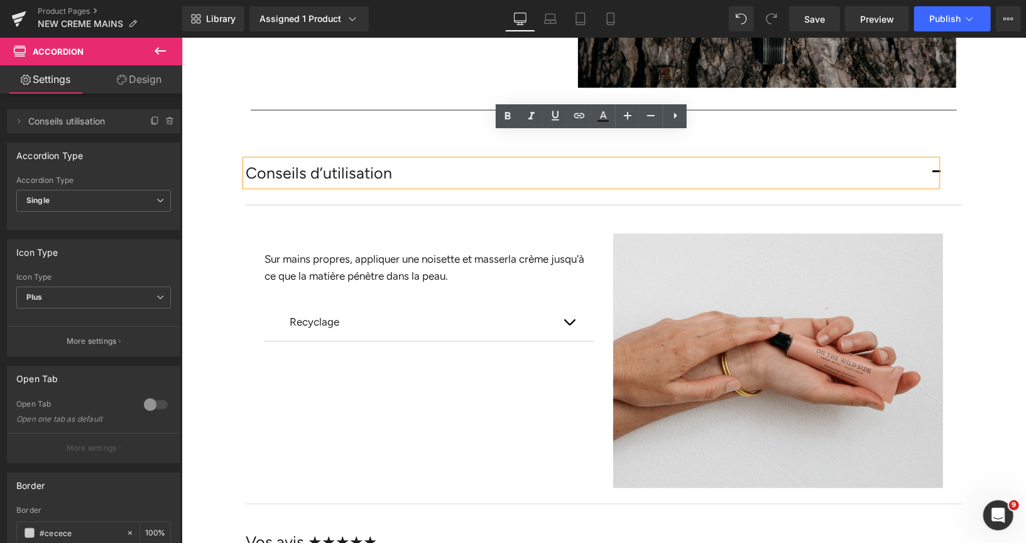
scroll to position [1065, 0]
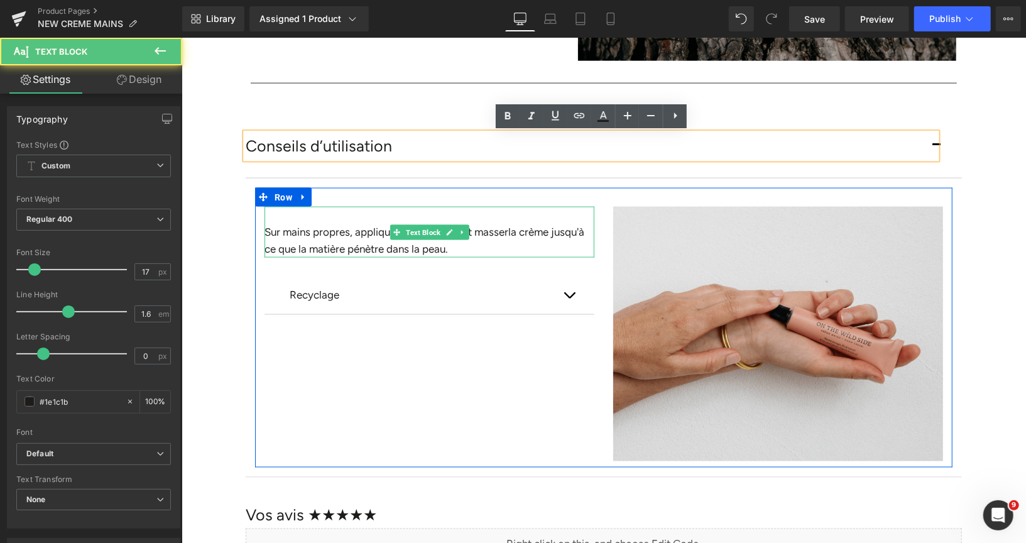
click at [369, 230] on p "Sur mains propres, appliquer une noisette et masser la crème jusqu'à ce que la …" at bounding box center [429, 240] width 330 height 34
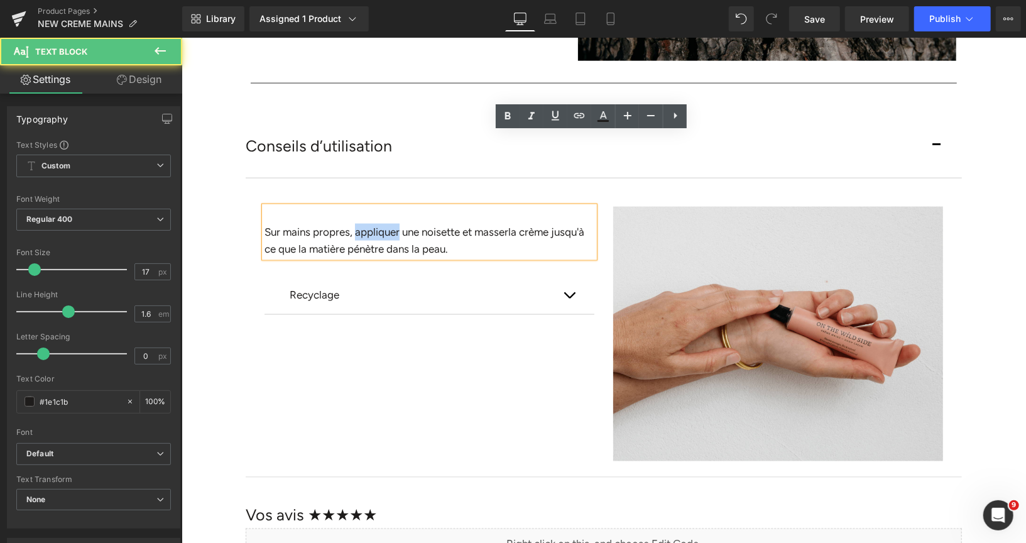
click at [369, 230] on p "Sur mains propres, appliquer une noisette et masser la crème jusqu'à ce que la …" at bounding box center [429, 240] width 330 height 34
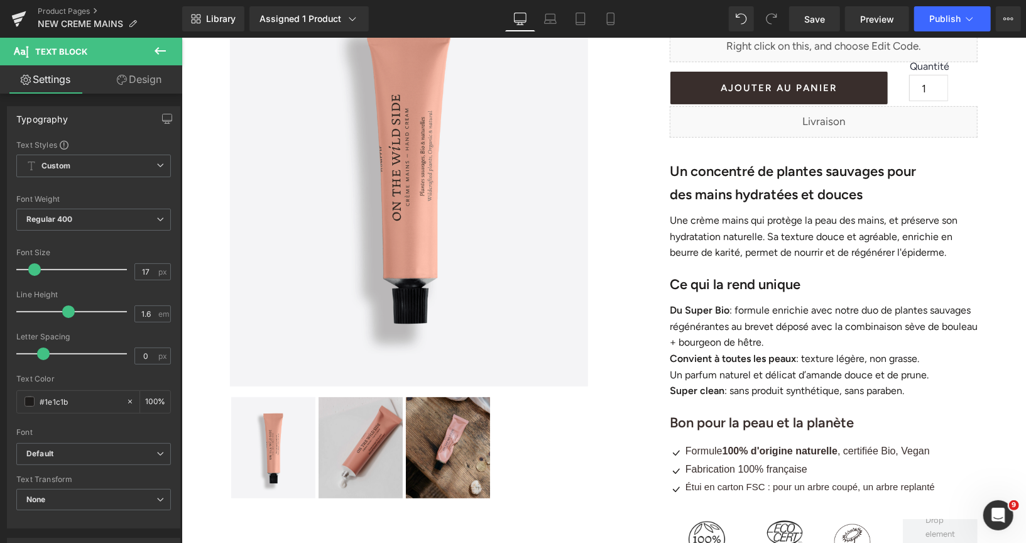
scroll to position [190, 0]
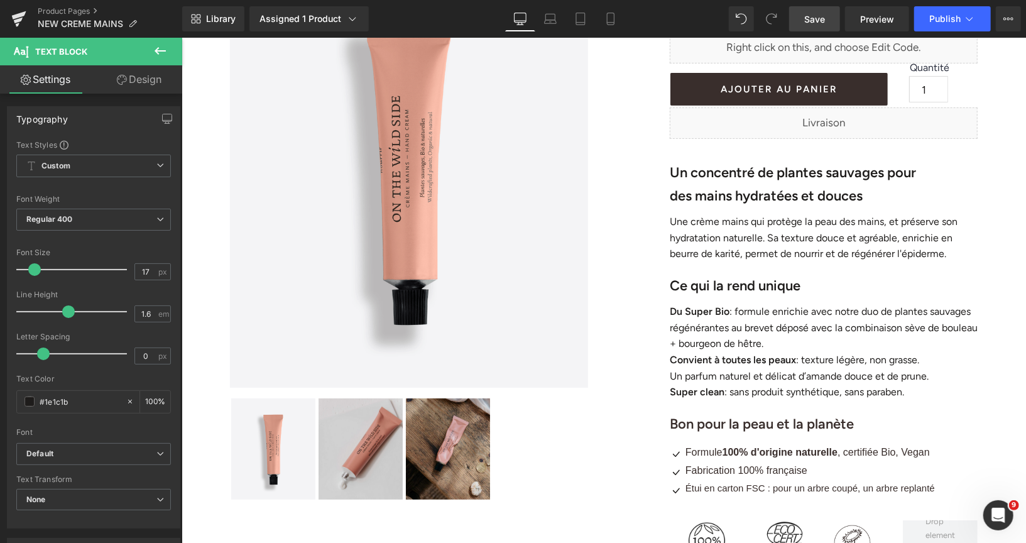
click at [812, 18] on span "Save" at bounding box center [814, 19] width 21 height 13
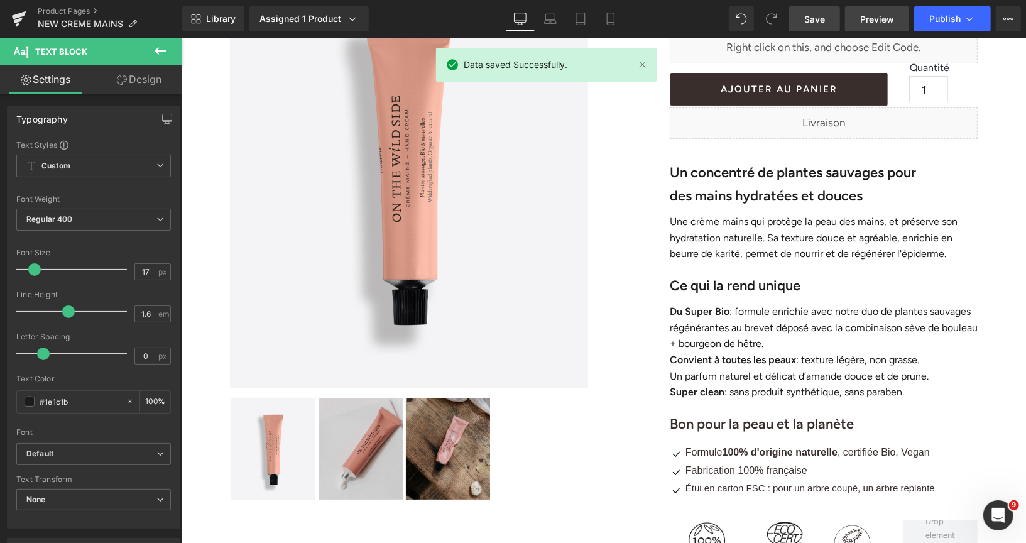
click at [867, 16] on span "Preview" at bounding box center [877, 19] width 34 height 13
